Goal: Information Seeking & Learning: Learn about a topic

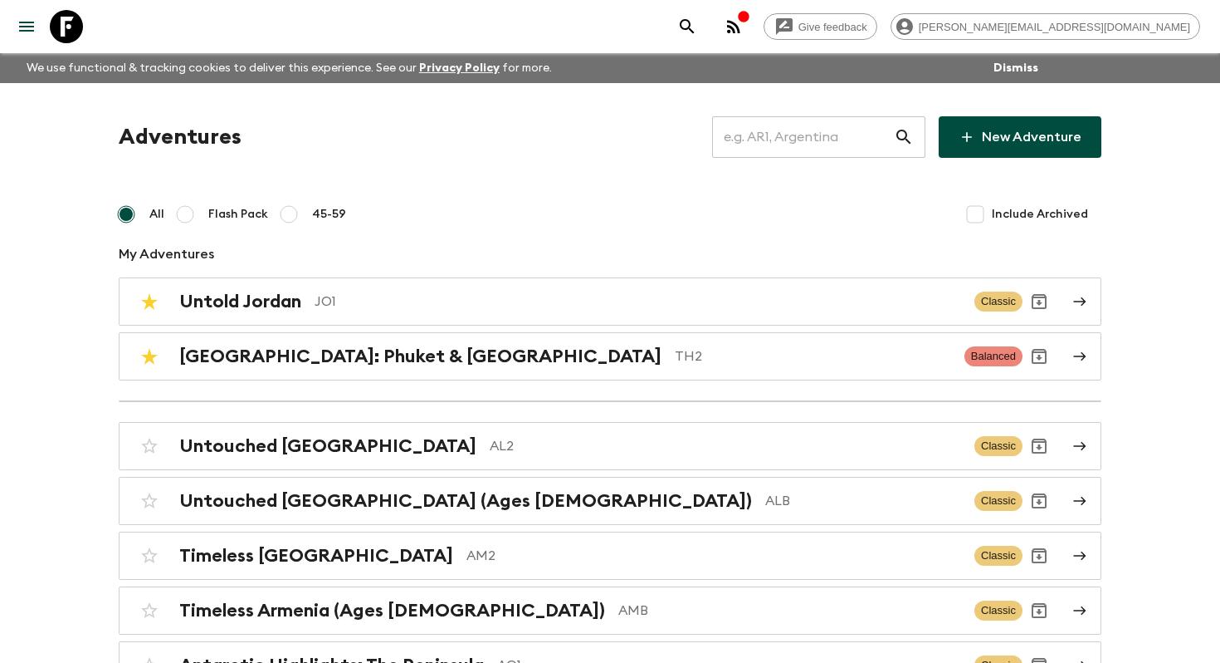
scroll to position [3895, 0]
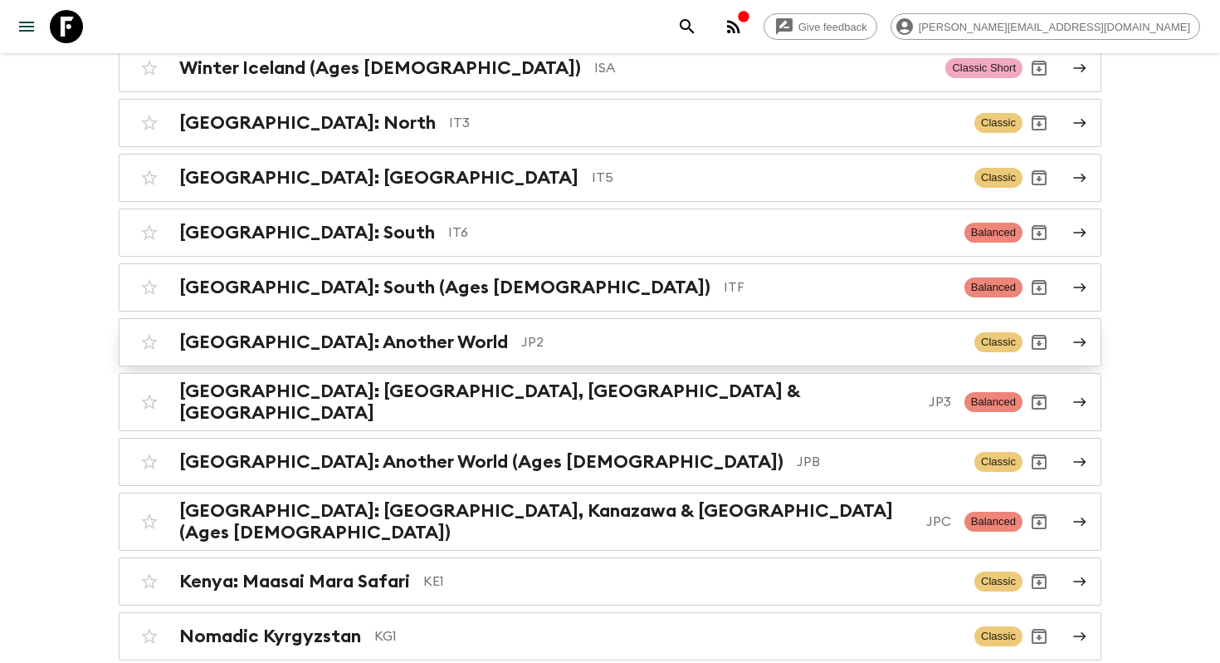
click at [521, 332] on p "JP2" at bounding box center [741, 342] width 440 height 20
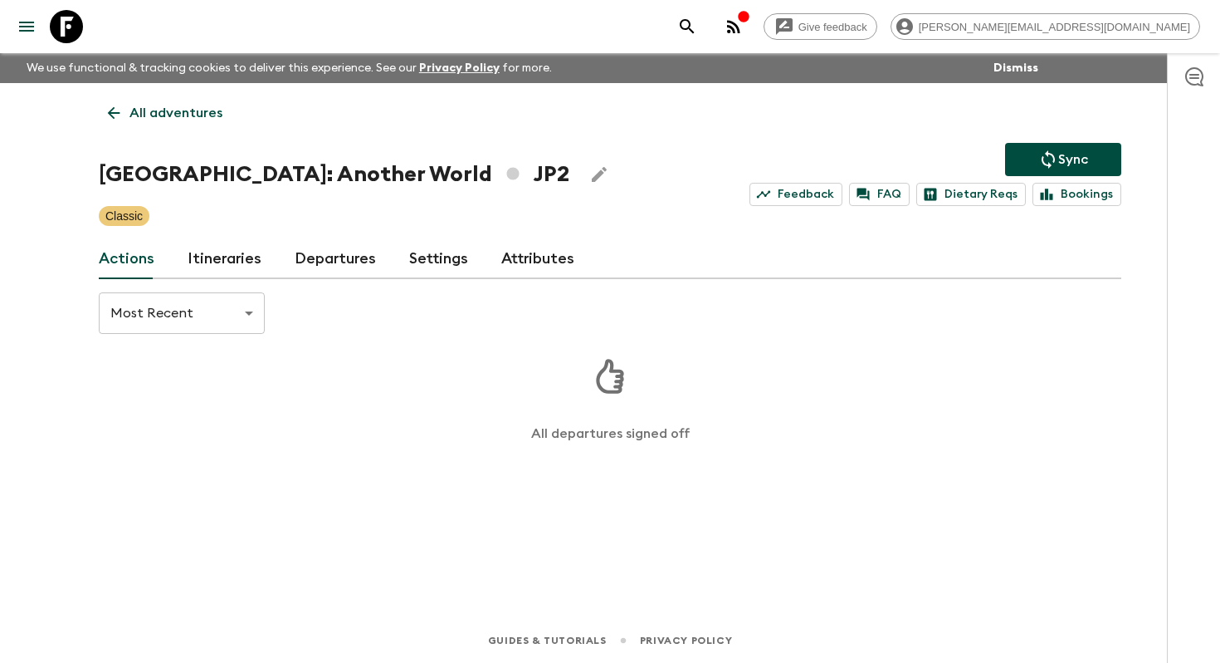
click at [218, 242] on link "Itineraries" at bounding box center [225, 259] width 74 height 40
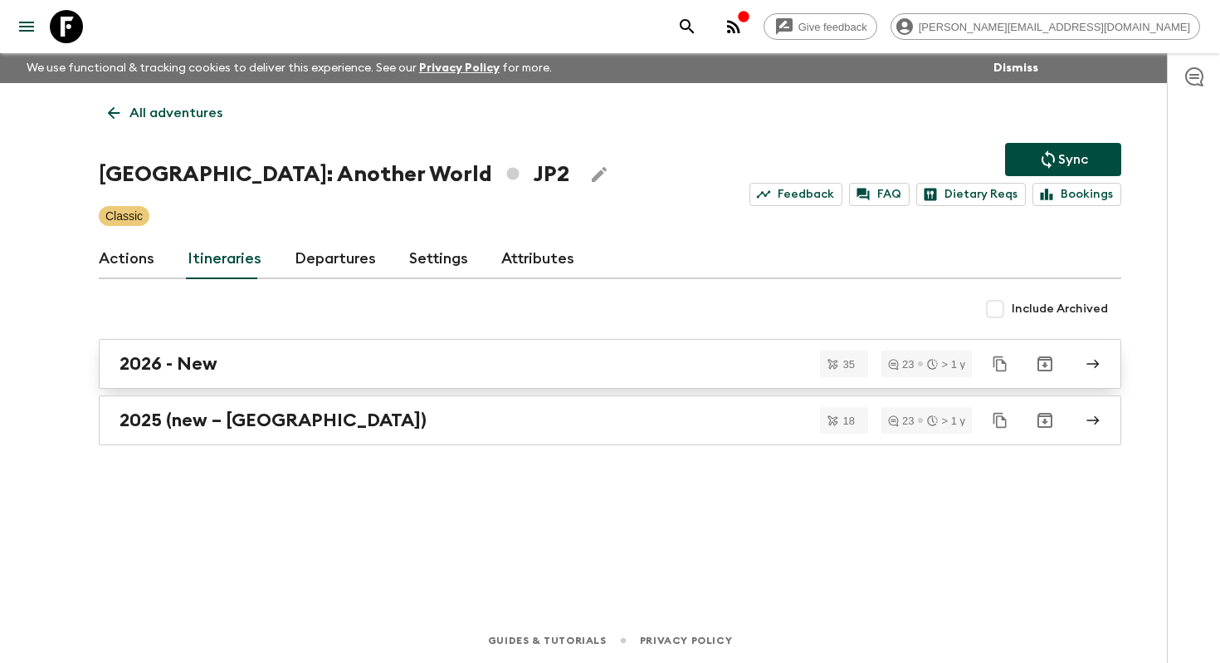
click at [377, 386] on link "2026 - New" at bounding box center [610, 364] width 1023 height 50
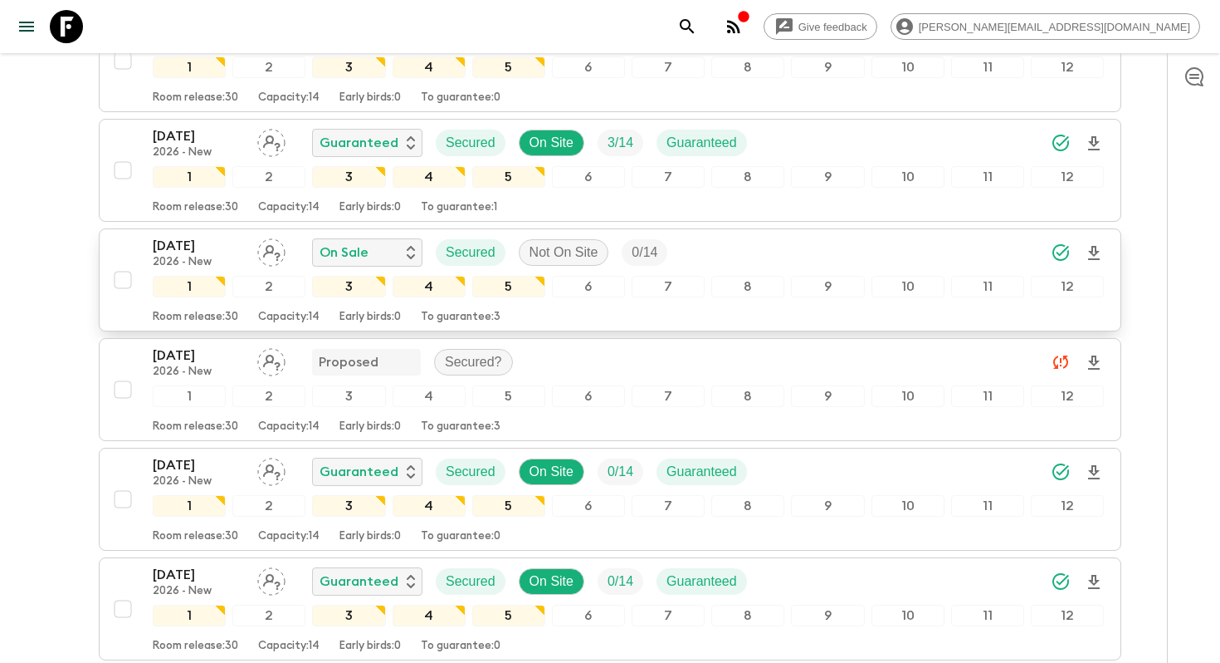
scroll to position [3202, 0]
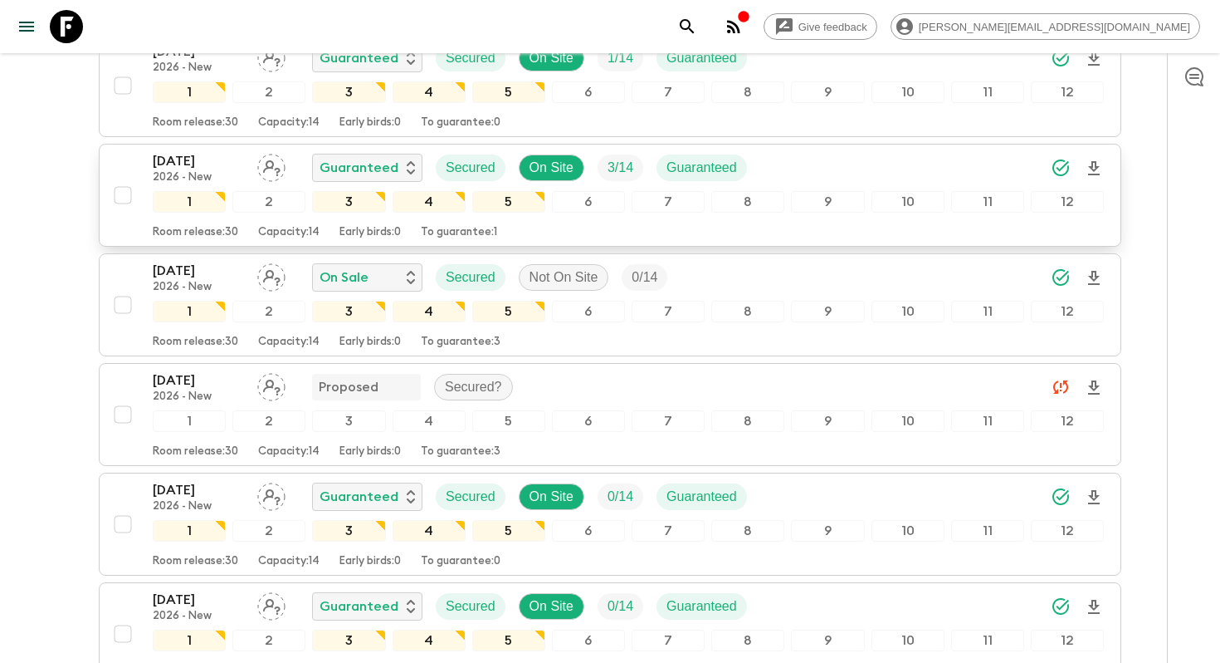
click at [212, 151] on p "[DATE]" at bounding box center [198, 161] width 91 height 20
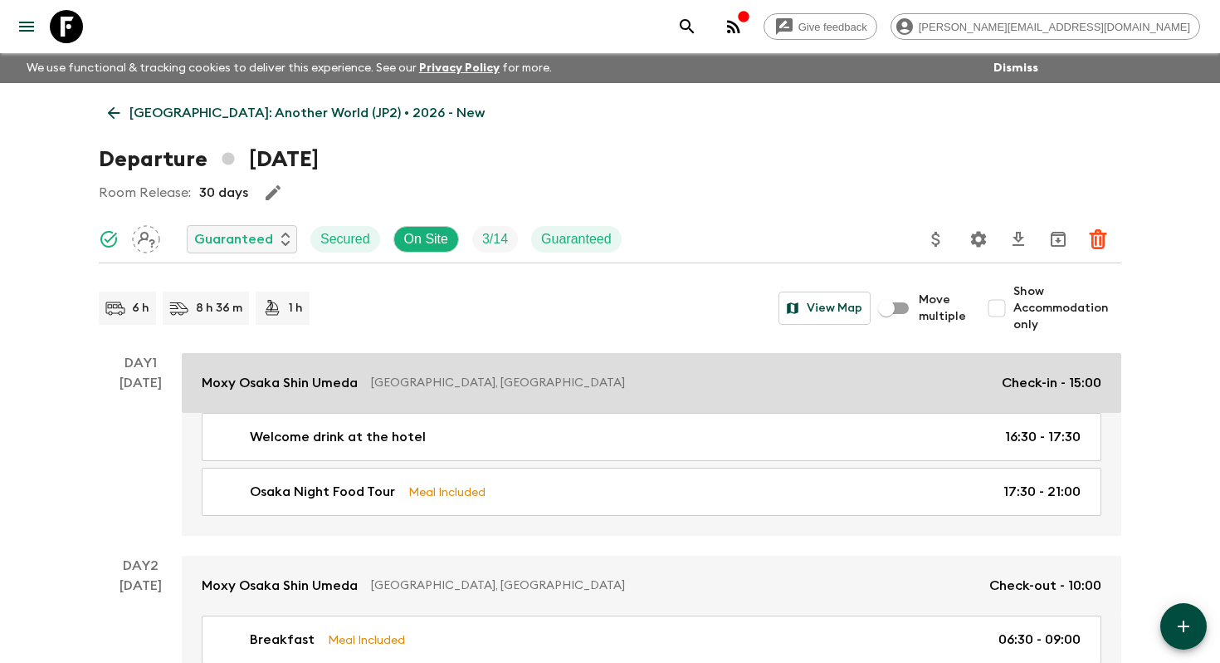
click at [233, 374] on p "Moxy Osaka Shin Umeda" at bounding box center [280, 383] width 156 height 20
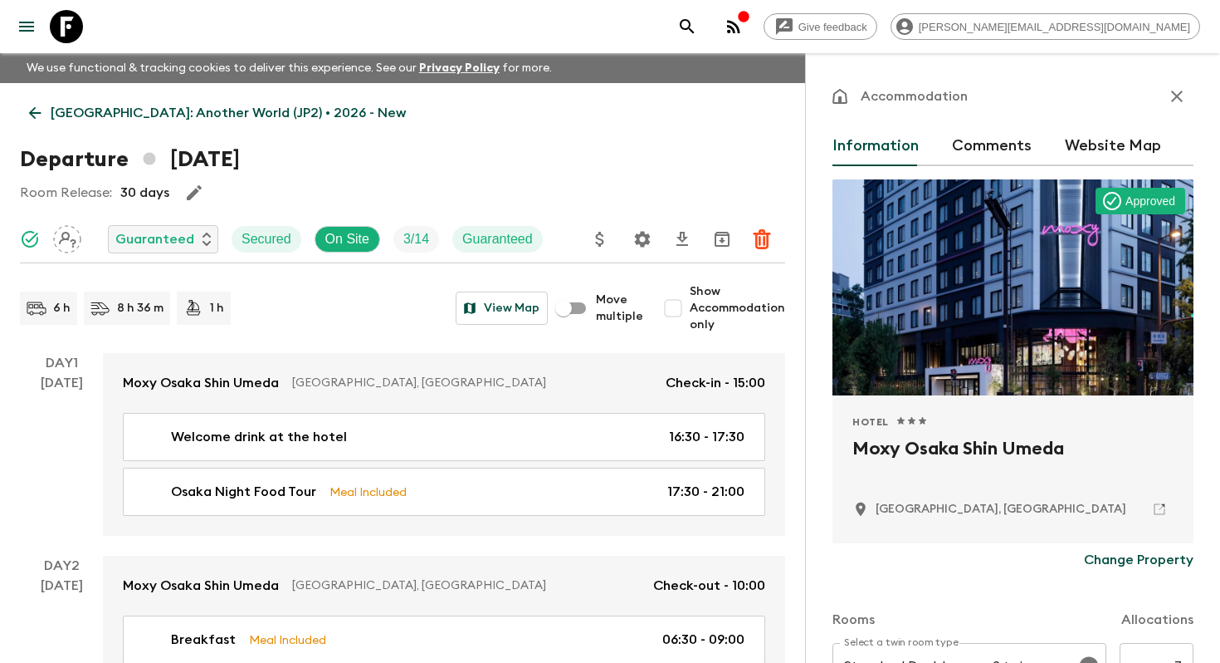
click at [913, 441] on h2 "Moxy Osaka Shin Umeda" at bounding box center [1013, 461] width 321 height 53
copy div "Moxy Osaka Shin Umeda"
